Goal: Find specific page/section: Find specific page/section

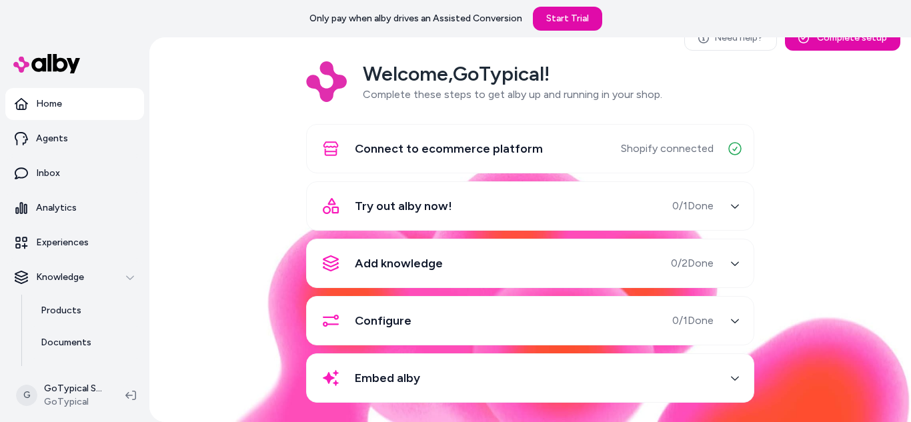
scroll to position [33, 0]
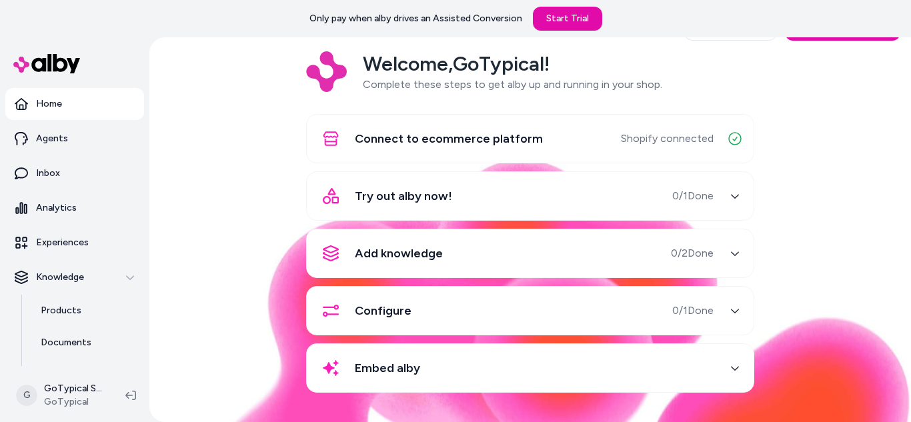
click at [724, 196] on div "button" at bounding box center [734, 195] width 21 height 21
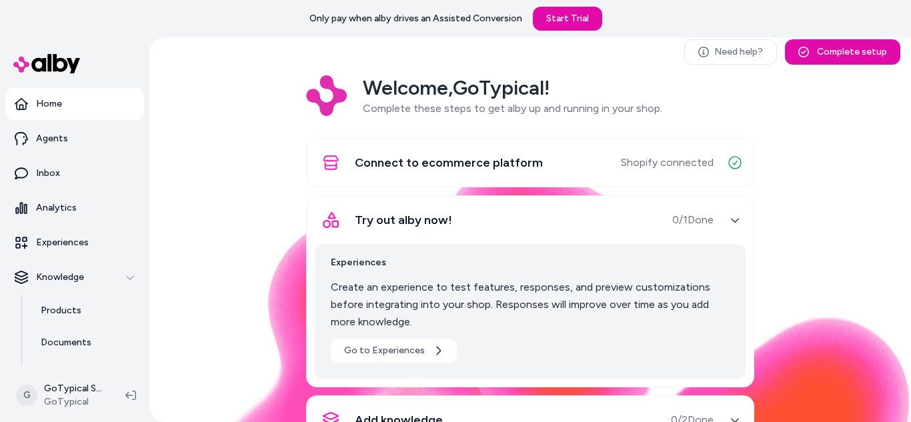
scroll to position [0, 0]
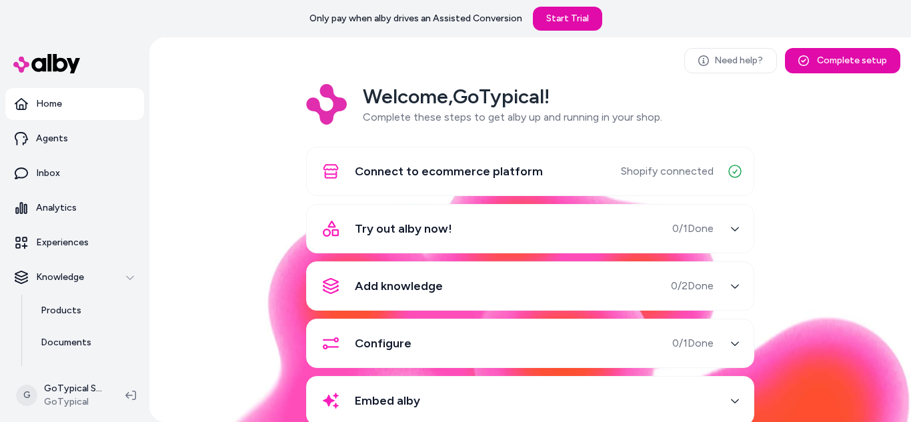
click at [724, 233] on div "button" at bounding box center [734, 228] width 21 height 21
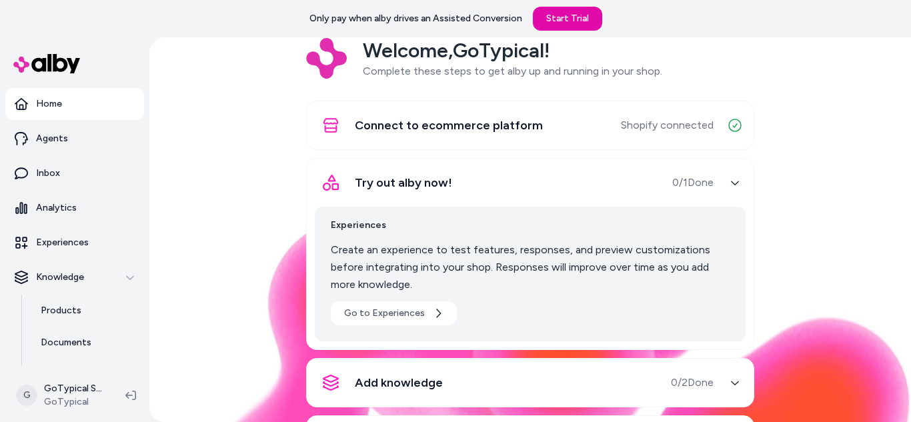
scroll to position [133, 0]
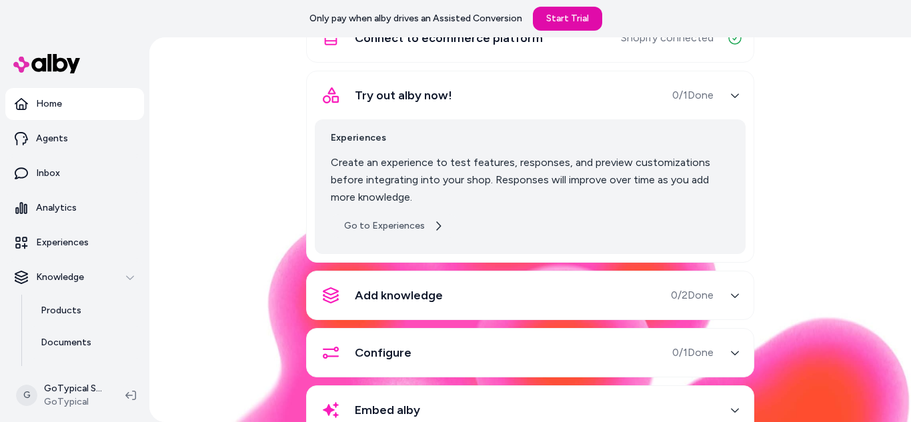
click at [417, 226] on link "Go to Experiences" at bounding box center [394, 226] width 126 height 24
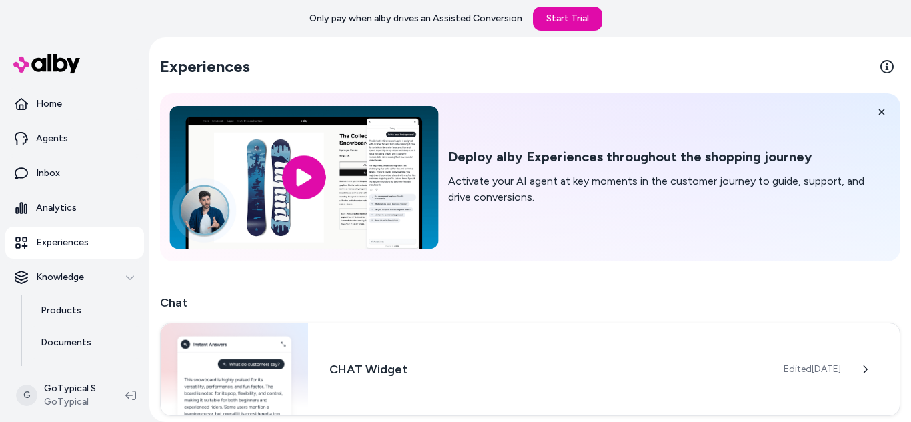
click at [301, 176] on input "image" at bounding box center [303, 177] width 269 height 143
